Goal: Information Seeking & Learning: Learn about a topic

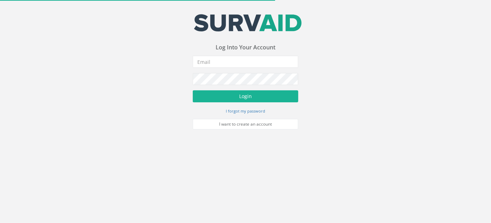
click at [364, 63] on div "Your email address was sucessfully verified - please login below to continue Yo…" at bounding box center [245, 64] width 491 height 129
type input "[PERSON_NAME][EMAIL_ADDRESS][PERSON_NAME][DOMAIN_NAME]"
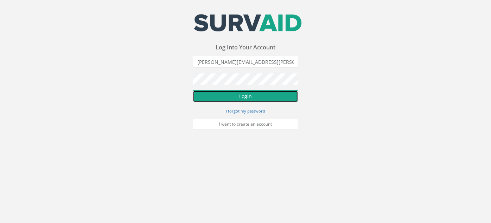
click at [260, 98] on button "Login" at bounding box center [246, 96] width 106 height 12
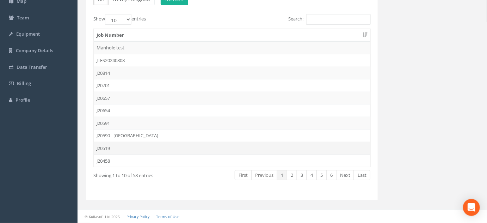
scroll to position [66, 0]
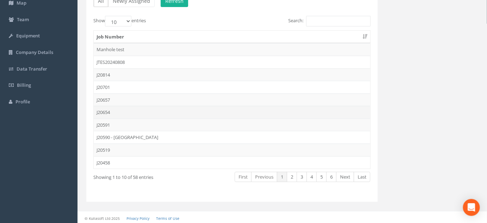
click at [112, 110] on td "J20654" at bounding box center [232, 112] width 276 height 13
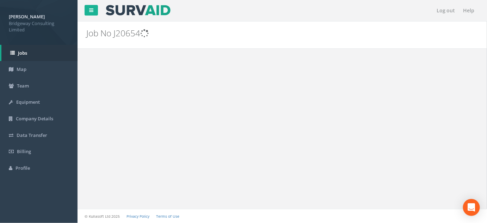
scroll to position [0, 0]
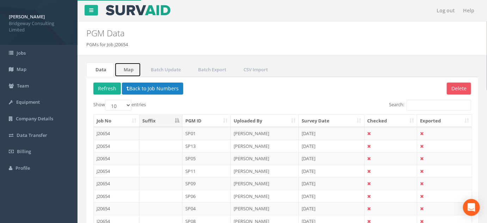
click at [133, 67] on link "Map" at bounding box center [127, 69] width 26 height 14
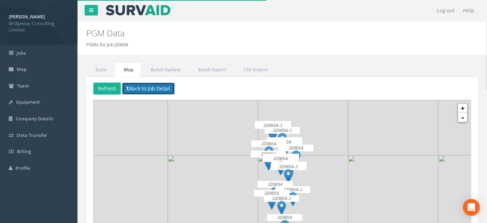
click at [139, 83] on button "Back to Job Detail" at bounding box center [148, 88] width 53 height 12
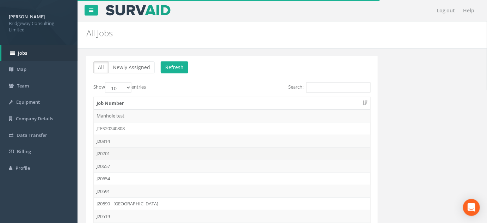
click at [105, 153] on td "J20701" at bounding box center [232, 153] width 276 height 13
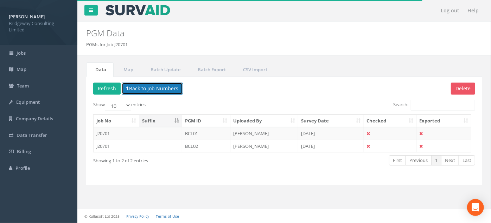
click at [144, 88] on button "Back to Job Numbers" at bounding box center [152, 88] width 61 height 12
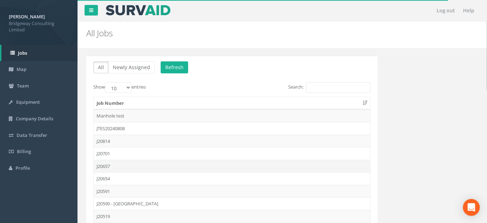
click at [114, 167] on td "J20657" at bounding box center [232, 165] width 276 height 13
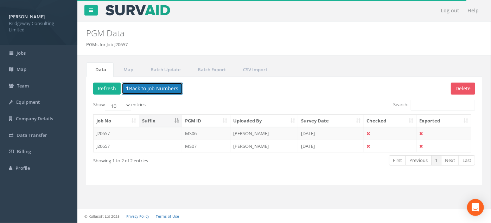
click at [157, 82] on button "Back to Job Numbers" at bounding box center [152, 88] width 61 height 12
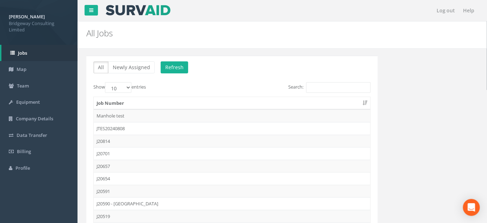
click at [106, 184] on td "J20591" at bounding box center [232, 190] width 276 height 13
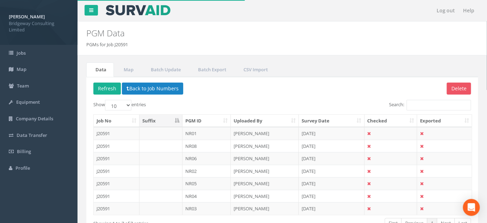
click at [199, 118] on th "PGM ID" at bounding box center [206, 120] width 49 height 13
click at [127, 65] on link "Map" at bounding box center [127, 69] width 26 height 14
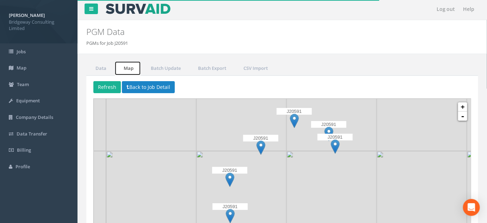
scroll to position [64, 0]
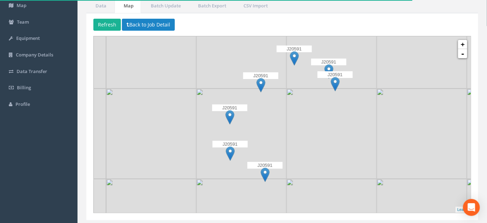
click at [268, 170] on img at bounding box center [265, 174] width 9 height 14
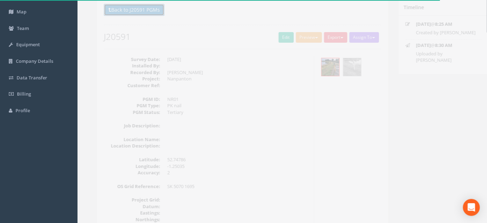
click at [143, 8] on button "Back to J20591 PGMs" at bounding box center [123, 10] width 61 height 12
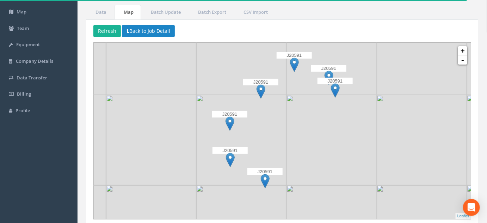
click at [263, 179] on img at bounding box center [265, 181] width 9 height 14
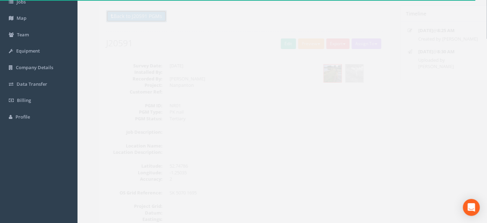
click at [121, 15] on button "Back to J20591 PGMs" at bounding box center [123, 16] width 61 height 12
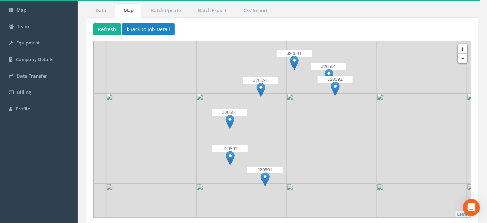
scroll to position [82, 0]
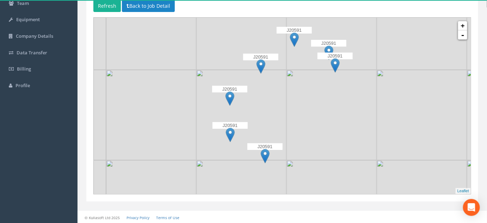
click at [328, 46] on img at bounding box center [328, 52] width 9 height 14
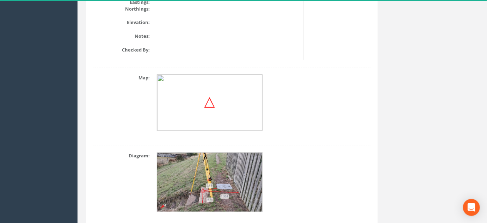
scroll to position [268, 0]
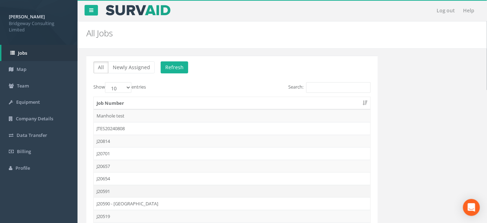
click at [107, 187] on td "J20591" at bounding box center [232, 190] width 276 height 13
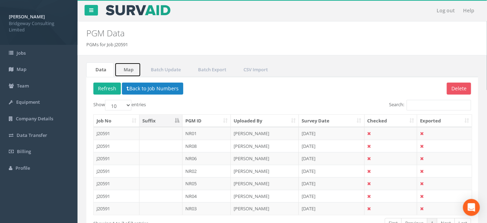
click at [126, 70] on link "Map" at bounding box center [127, 69] width 26 height 14
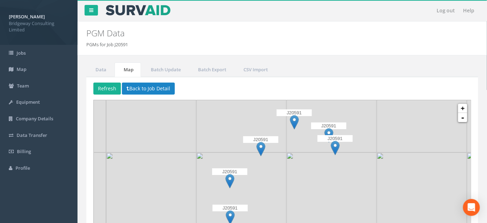
click at [334, 143] on img at bounding box center [335, 147] width 9 height 14
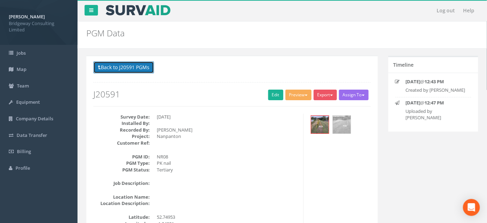
click at [138, 70] on button "Back to J20591 PGMs" at bounding box center [123, 67] width 61 height 12
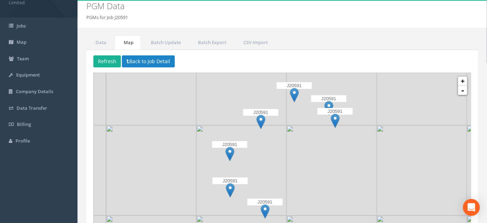
scroll to position [82, 0]
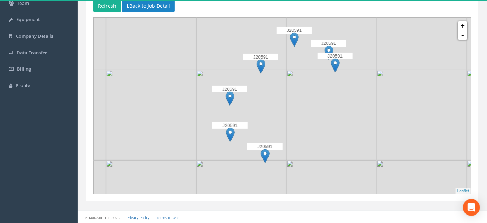
click at [333, 63] on img at bounding box center [335, 65] width 9 height 14
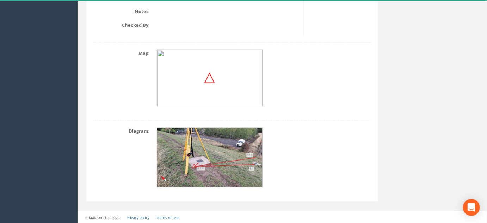
scroll to position [293, 0]
click at [236, 161] on img at bounding box center [210, 157] width 106 height 60
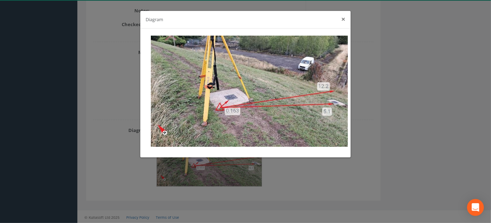
click at [344, 18] on button "×" at bounding box center [344, 18] width 4 height 7
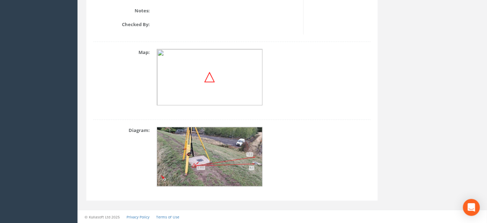
click at [240, 150] on img at bounding box center [210, 157] width 106 height 60
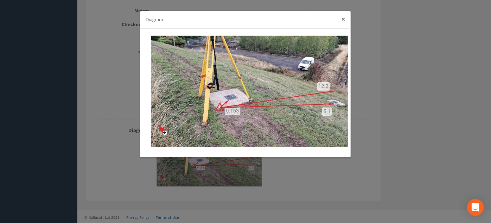
click at [343, 18] on button "×" at bounding box center [344, 18] width 4 height 7
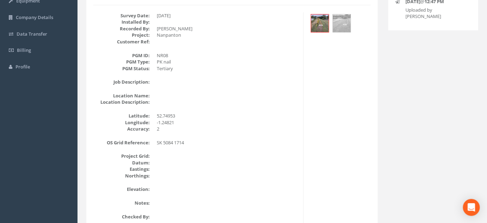
click at [180, 75] on div "Survey Date: [DATE] Installed By: Recorded By: [PERSON_NAME] Project: Nanpanton…" at bounding box center [195, 119] width 215 height 214
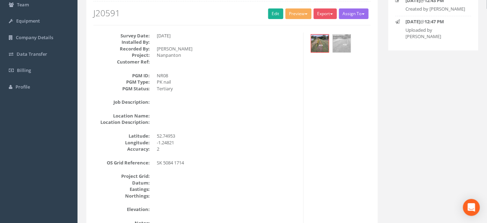
scroll to position [5, 0]
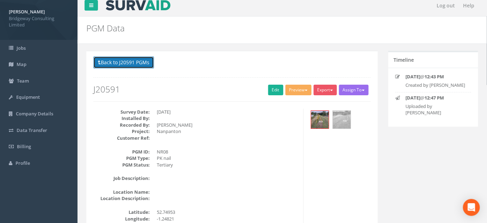
click at [121, 60] on button "Back to J20591 PGMs" at bounding box center [123, 62] width 61 height 12
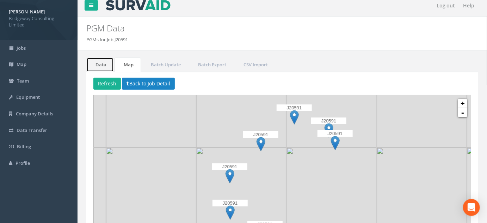
click at [109, 64] on link "Data" at bounding box center [99, 64] width 27 height 14
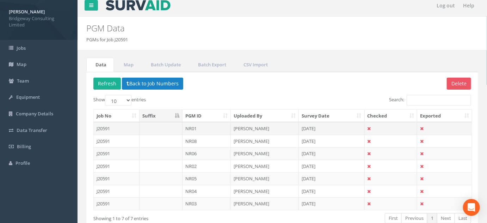
click at [253, 128] on td "[PERSON_NAME]" at bounding box center [265, 128] width 68 height 13
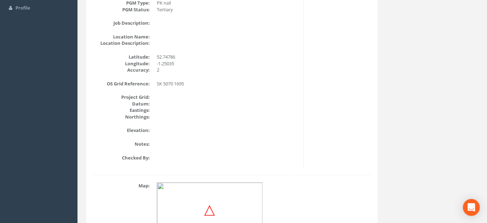
scroll to position [293, 0]
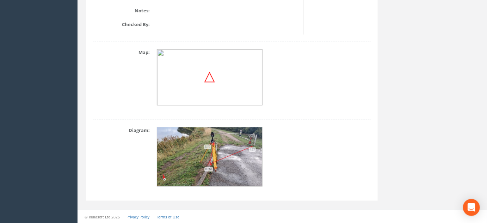
click at [245, 158] on img at bounding box center [210, 157] width 106 height 60
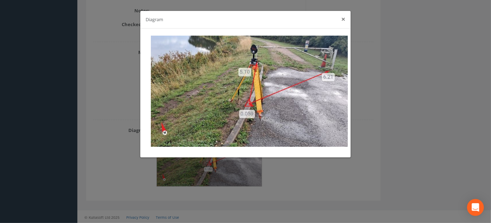
click at [344, 20] on button "×" at bounding box center [344, 18] width 4 height 7
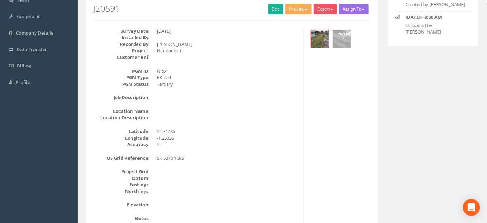
scroll to position [0, 0]
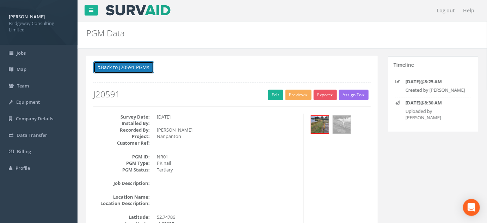
click at [118, 63] on button "Back to J20591 PGMs" at bounding box center [123, 67] width 61 height 12
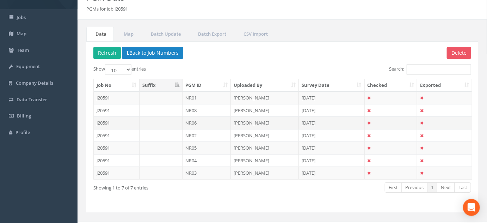
scroll to position [46, 0]
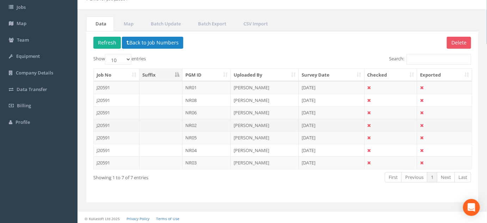
click at [200, 126] on td "NR02" at bounding box center [206, 125] width 49 height 13
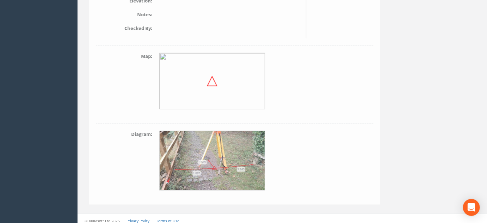
scroll to position [293, 0]
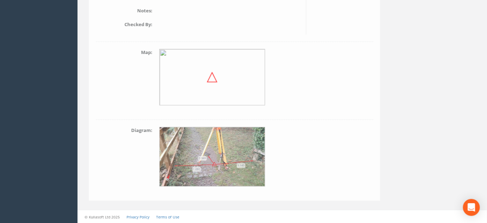
click at [203, 133] on img at bounding box center [210, 157] width 106 height 60
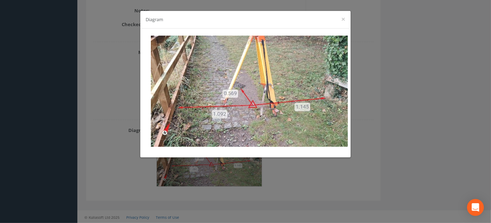
drag, startPoint x: 405, startPoint y: 97, endPoint x: 326, endPoint y: 81, distance: 80.1
click at [405, 97] on div "Diagram ×" at bounding box center [245, 111] width 491 height 223
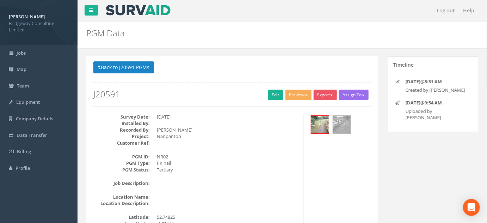
scroll to position [0, 0]
click at [127, 66] on button "Back to J20591 PGMs" at bounding box center [123, 67] width 61 height 12
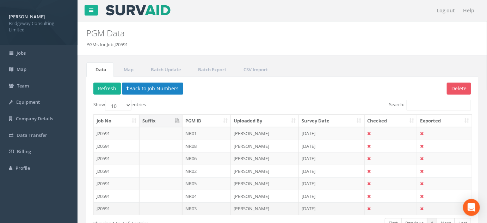
click at [198, 206] on td "NR03" at bounding box center [206, 208] width 49 height 13
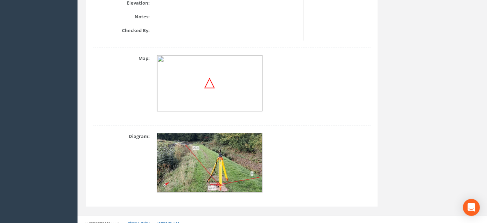
scroll to position [293, 0]
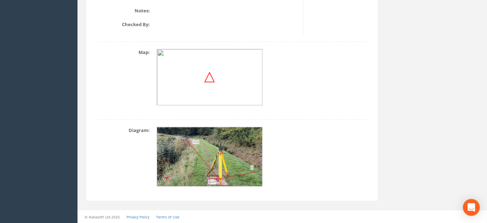
click at [211, 145] on img at bounding box center [210, 157] width 106 height 60
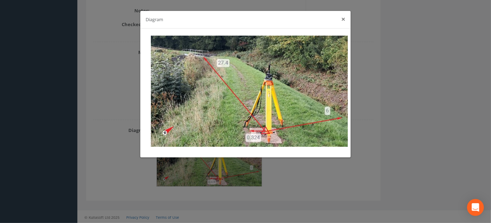
click at [345, 19] on button "×" at bounding box center [344, 18] width 4 height 7
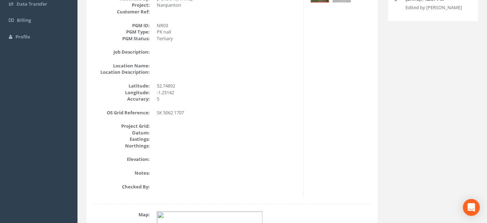
scroll to position [5, 0]
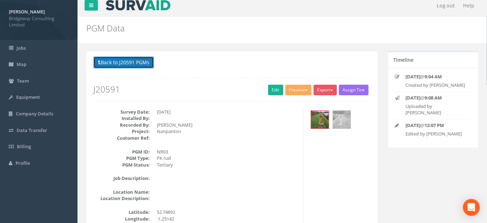
click at [127, 64] on button "Back to J20591 PGMs" at bounding box center [123, 62] width 61 height 12
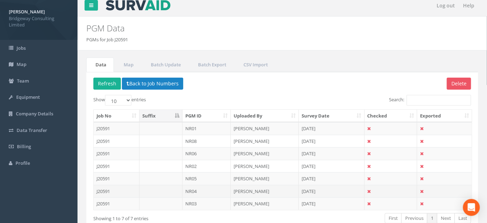
click at [203, 192] on td "NR04" at bounding box center [206, 190] width 49 height 13
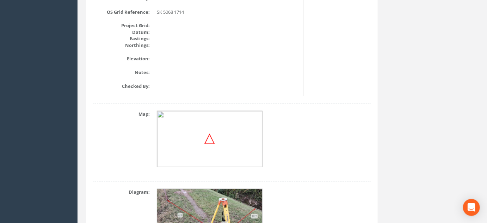
scroll to position [293, 0]
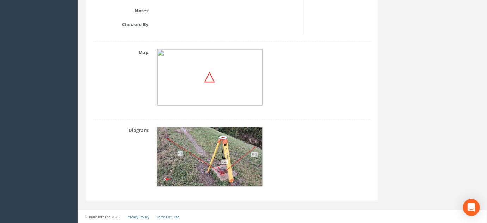
click at [221, 153] on img at bounding box center [210, 157] width 106 height 60
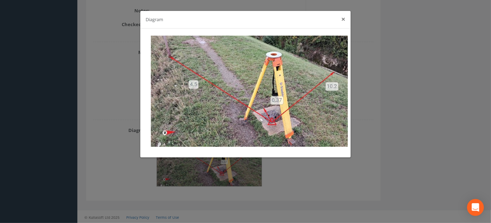
click at [343, 19] on button "×" at bounding box center [344, 18] width 4 height 7
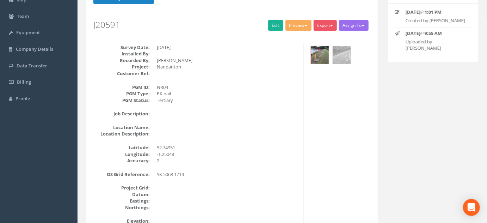
scroll to position [69, 0]
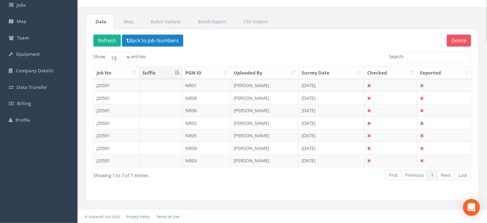
scroll to position [46, 0]
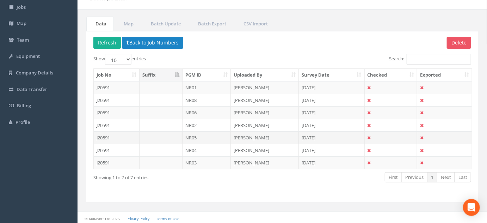
click at [193, 139] on td "NR05" at bounding box center [206, 137] width 49 height 13
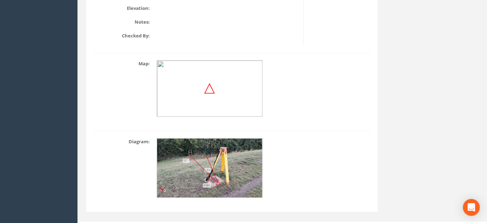
scroll to position [293, 0]
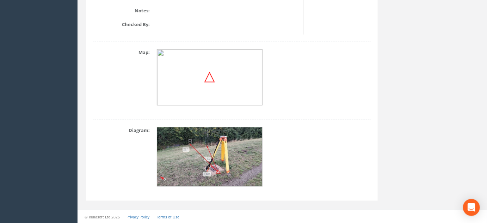
click at [209, 147] on img at bounding box center [210, 157] width 106 height 60
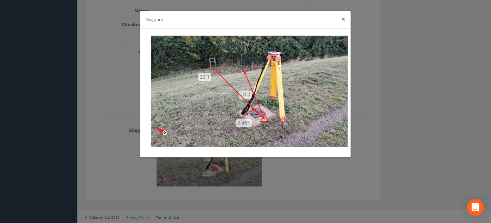
click at [344, 18] on button "×" at bounding box center [344, 18] width 4 height 7
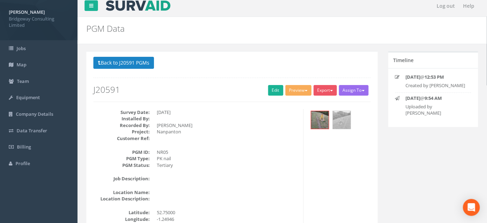
scroll to position [0, 0]
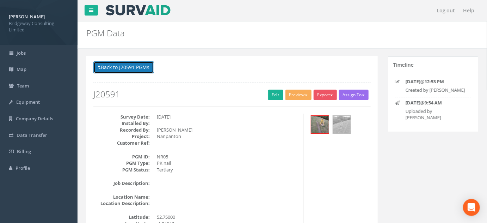
click at [113, 61] on button "Back to J20591 PGMs" at bounding box center [123, 67] width 61 height 12
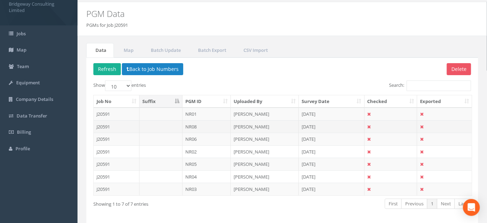
scroll to position [14, 0]
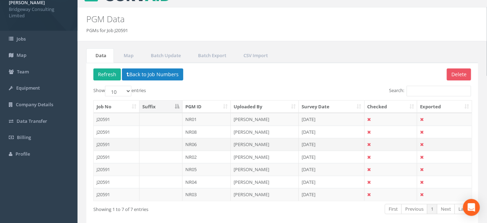
click at [205, 146] on td "NR06" at bounding box center [206, 144] width 49 height 13
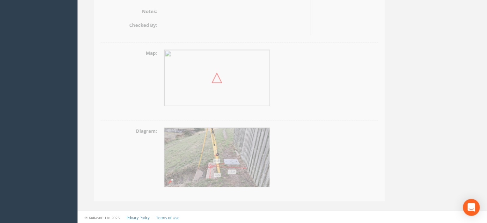
scroll to position [293, 0]
click at [221, 159] on img at bounding box center [210, 157] width 106 height 60
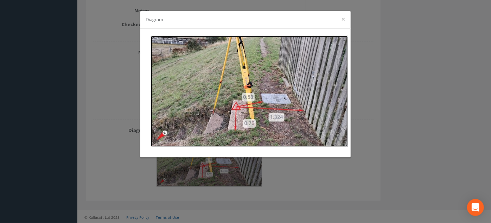
click at [332, 87] on img at bounding box center [249, 91] width 197 height 111
drag, startPoint x: 344, startPoint y: 20, endPoint x: 341, endPoint y: 21, distance: 3.6
click at [344, 20] on button "×" at bounding box center [344, 18] width 4 height 7
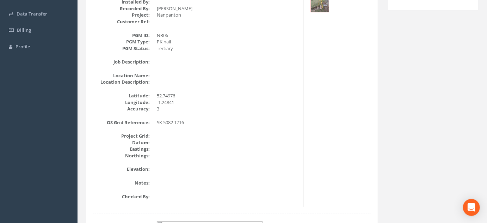
scroll to position [0, 0]
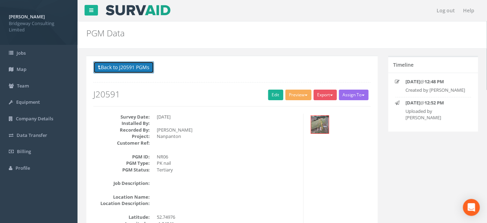
click at [117, 63] on button "Back to J20591 PGMs" at bounding box center [123, 67] width 61 height 12
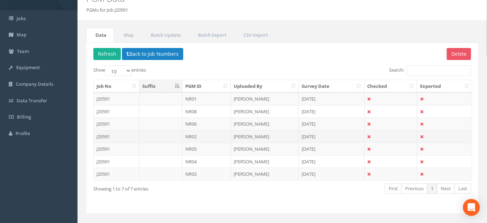
scroll to position [46, 0]
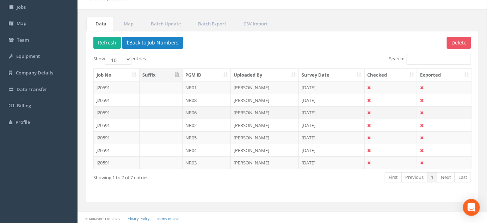
click at [201, 112] on td "NR06" at bounding box center [206, 112] width 49 height 13
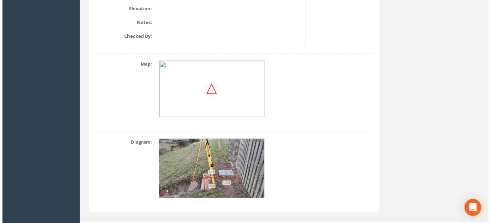
scroll to position [293, 0]
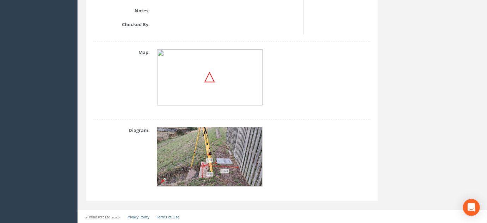
click at [229, 164] on img at bounding box center [210, 157] width 106 height 60
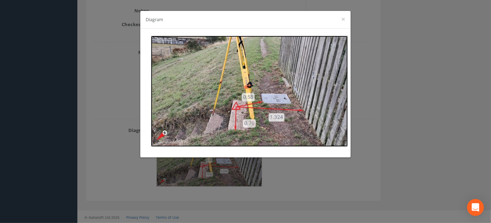
click at [223, 123] on img at bounding box center [249, 91] width 197 height 111
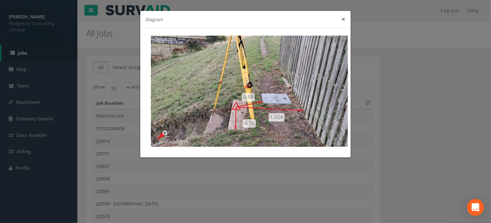
drag, startPoint x: 345, startPoint y: 18, endPoint x: 334, endPoint y: 26, distance: 13.9
click at [345, 18] on button "×" at bounding box center [344, 18] width 4 height 7
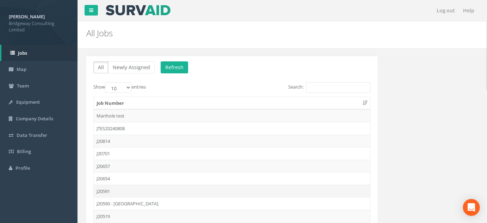
click at [104, 188] on td "J20591" at bounding box center [232, 190] width 276 height 13
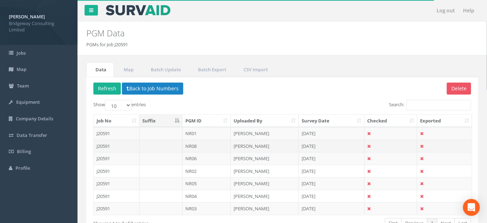
click at [198, 142] on td "NR08" at bounding box center [206, 145] width 49 height 13
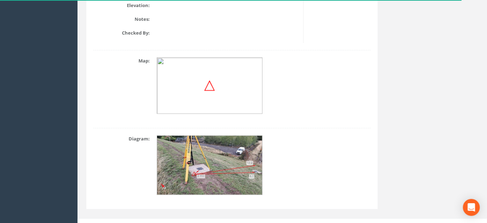
scroll to position [293, 0]
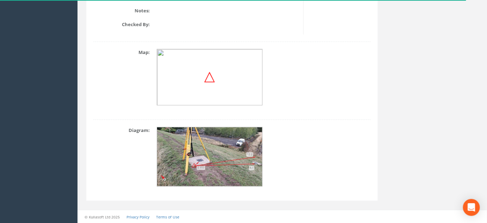
click at [222, 164] on img at bounding box center [210, 157] width 106 height 60
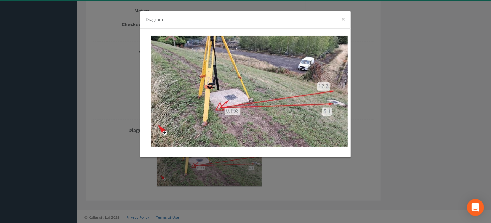
click at [389, 116] on div "Diagram ×" at bounding box center [245, 111] width 491 height 223
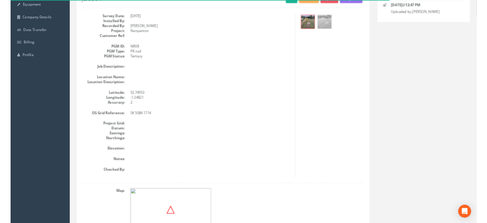
scroll to position [0, 0]
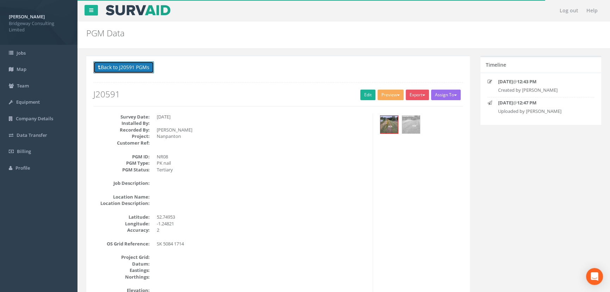
click at [128, 65] on button "Back to J20591 PGMs" at bounding box center [123, 67] width 61 height 12
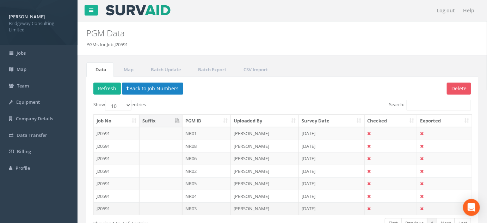
click at [194, 208] on td "NR03" at bounding box center [206, 208] width 49 height 13
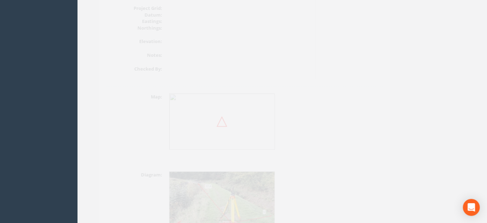
scroll to position [256, 0]
click at [231, 207] on img at bounding box center [210, 194] width 106 height 60
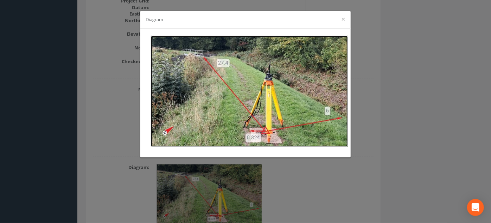
click at [240, 73] on img at bounding box center [249, 91] width 197 height 111
click at [343, 19] on button "×" at bounding box center [344, 18] width 4 height 7
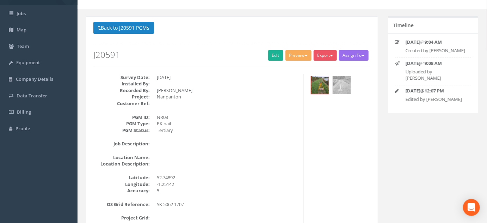
scroll to position [32, 0]
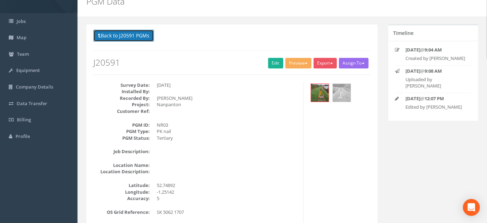
click at [137, 36] on button "Back to J20591 PGMs" at bounding box center [123, 36] width 61 height 12
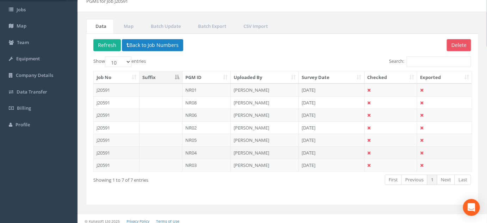
scroll to position [46, 0]
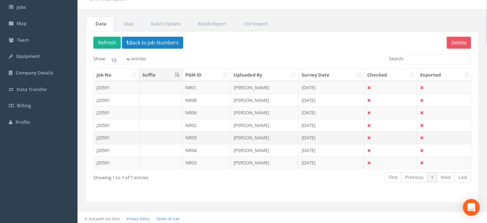
click at [199, 134] on td "NR05" at bounding box center [206, 137] width 49 height 13
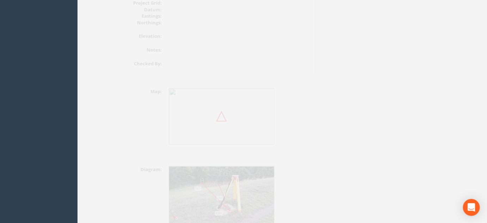
scroll to position [256, 0]
click at [219, 189] on img at bounding box center [210, 194] width 106 height 60
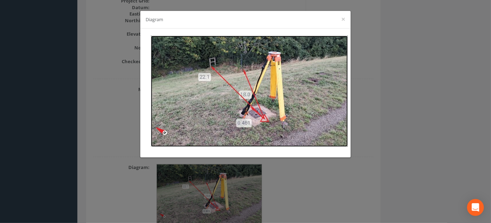
click at [269, 77] on img at bounding box center [249, 91] width 197 height 111
click at [345, 18] on button "×" at bounding box center [344, 18] width 4 height 7
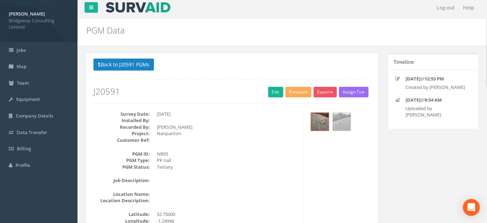
scroll to position [0, 0]
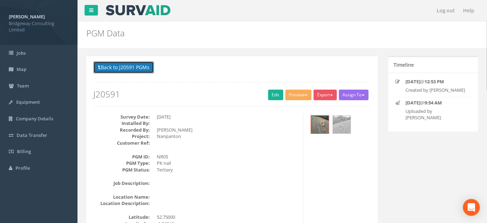
click at [125, 69] on button "Back to J20591 PGMs" at bounding box center [123, 67] width 61 height 12
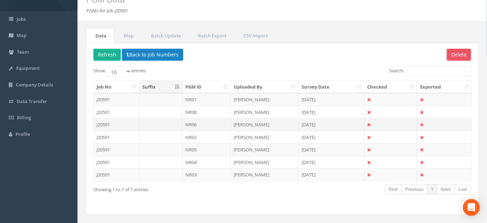
scroll to position [46, 0]
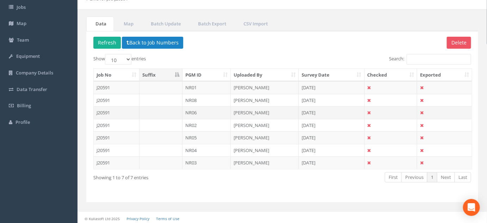
click at [189, 106] on td "NR06" at bounding box center [206, 112] width 49 height 13
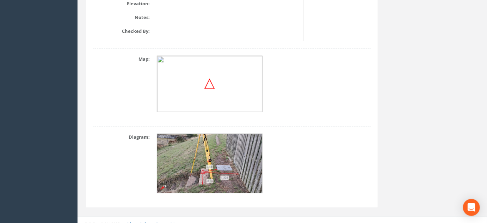
scroll to position [293, 0]
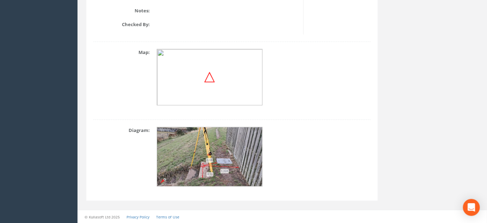
click at [227, 160] on img at bounding box center [210, 157] width 106 height 60
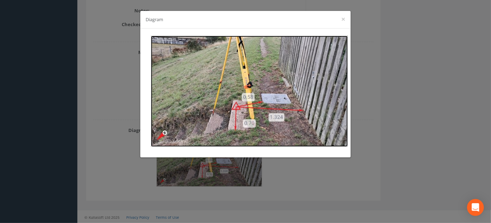
click at [274, 64] on img at bounding box center [249, 91] width 197 height 111
click at [344, 18] on button "×" at bounding box center [344, 18] width 4 height 7
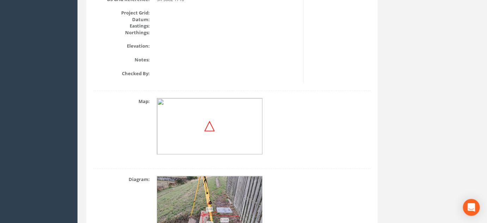
scroll to position [133, 0]
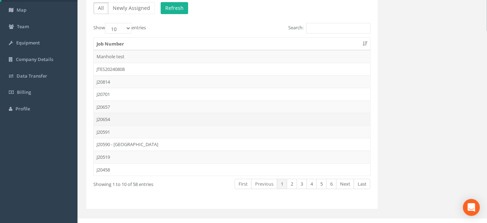
scroll to position [66, 0]
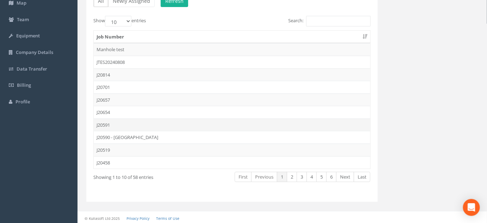
click at [105, 123] on td "J20591" at bounding box center [232, 124] width 276 height 13
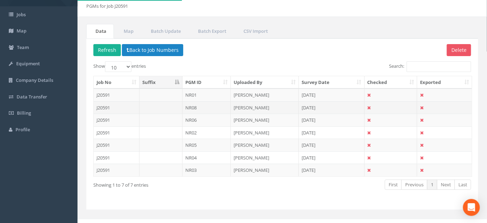
scroll to position [46, 0]
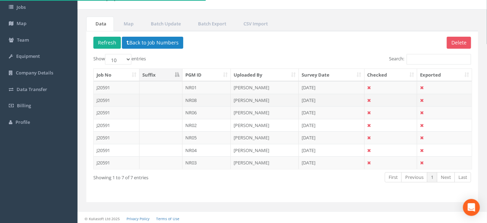
click at [208, 95] on td "NR08" at bounding box center [206, 100] width 49 height 13
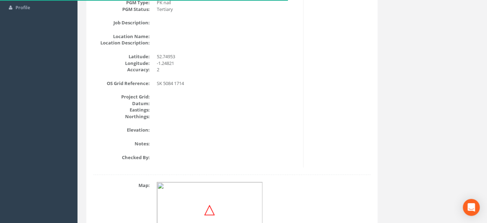
scroll to position [293, 0]
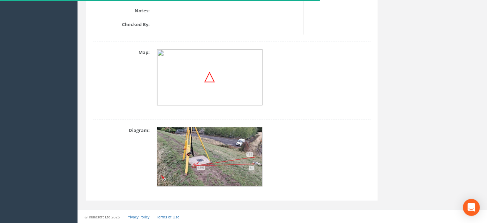
click at [208, 156] on img at bounding box center [210, 157] width 106 height 60
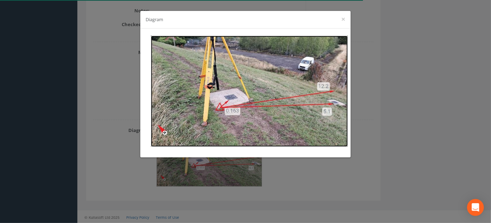
click at [267, 83] on img at bounding box center [249, 91] width 197 height 111
click at [340, 19] on div "Diagram ×" at bounding box center [245, 20] width 211 height 18
click at [343, 20] on button "×" at bounding box center [344, 18] width 4 height 7
